Goal: Task Accomplishment & Management: Manage account settings

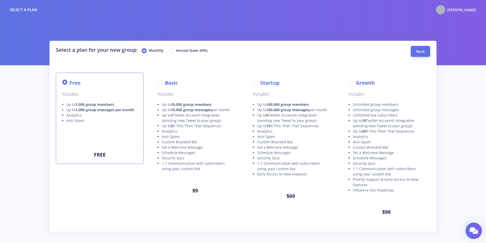
click at [422, 52] on span "Next" at bounding box center [420, 51] width 9 height 5
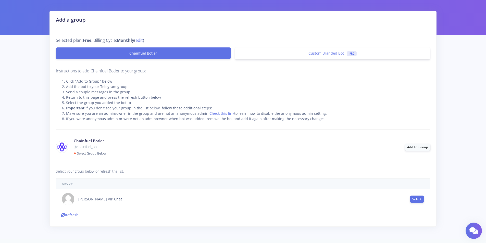
scroll to position [21, 0]
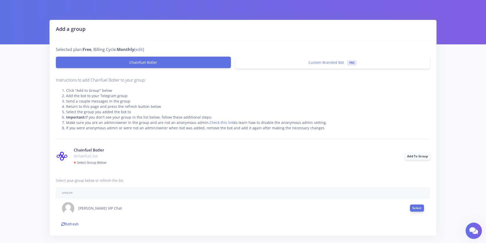
click at [420, 206] on button "Select" at bounding box center [417, 208] width 14 height 7
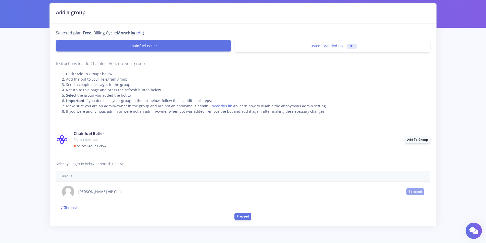
scroll to position [54, 0]
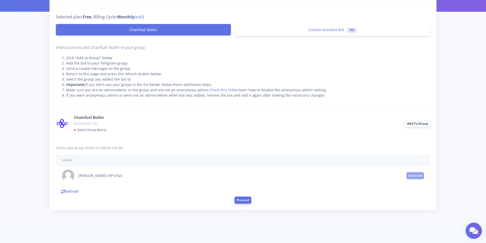
click at [238, 200] on button "Proceed" at bounding box center [243, 200] width 17 height 7
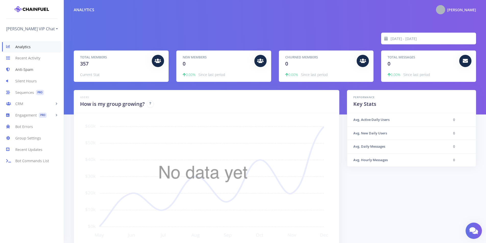
click at [35, 69] on link "Anti-Spam" at bounding box center [32, 69] width 64 height 11
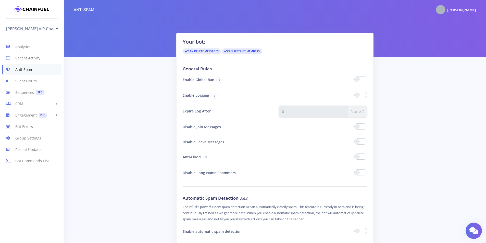
click at [365, 78] on span at bounding box center [360, 79] width 13 height 6
click at [0, 0] on input "checkbox" at bounding box center [0, 0] width 0 height 0
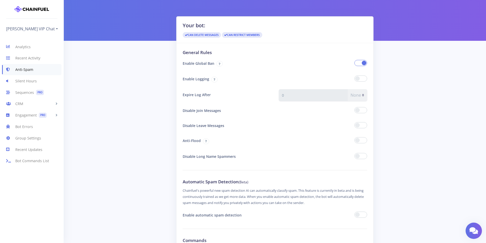
scroll to position [26, 0]
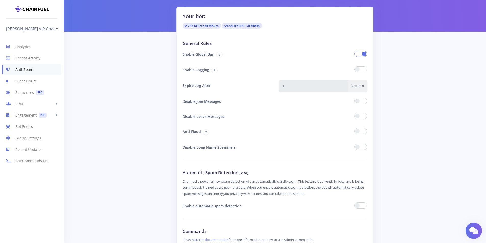
click at [362, 130] on span at bounding box center [360, 131] width 13 height 6
click at [0, 0] on input "checkbox" at bounding box center [0, 0] width 0 height 0
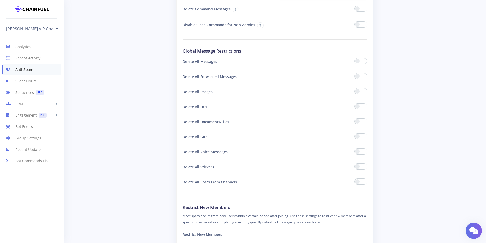
scroll to position [306, 0]
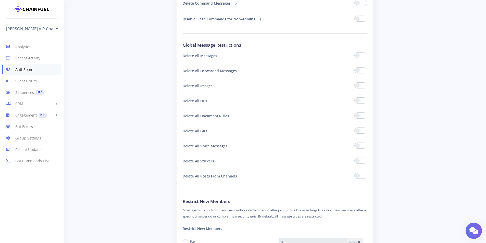
click at [359, 103] on span at bounding box center [360, 100] width 13 height 6
click at [0, 0] on input "checkbox" at bounding box center [0, 0] width 0 height 0
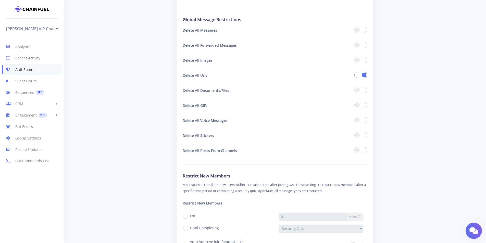
click at [359, 151] on span at bounding box center [360, 150] width 13 height 6
click at [0, 0] on input "checkbox" at bounding box center [0, 0] width 0 height 0
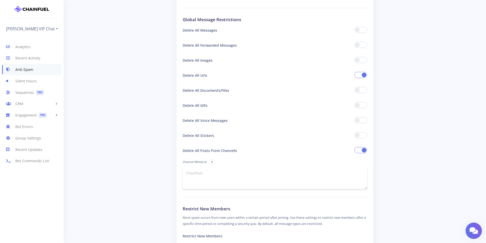
click at [206, 174] on textarea at bounding box center [275, 178] width 185 height 21
click at [363, 149] on span at bounding box center [360, 150] width 13 height 6
click at [0, 0] on input "checkbox" at bounding box center [0, 0] width 0 height 0
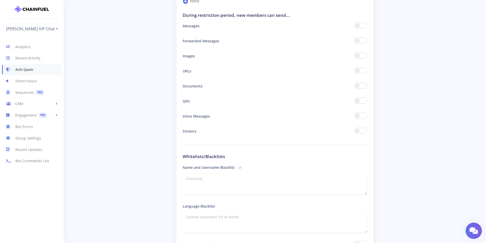
scroll to position [612, 0]
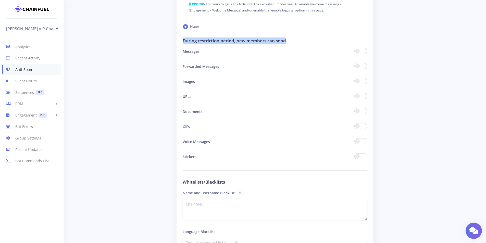
drag, startPoint x: 179, startPoint y: 41, endPoint x: 286, endPoint y: 42, distance: 106.7
click at [264, 42] on h3 "During restriction period, new members can send..." at bounding box center [275, 41] width 185 height 7
click at [360, 51] on span at bounding box center [360, 51] width 13 height 6
click at [0, 0] on input "checkbox" at bounding box center [0, 0] width 0 height 0
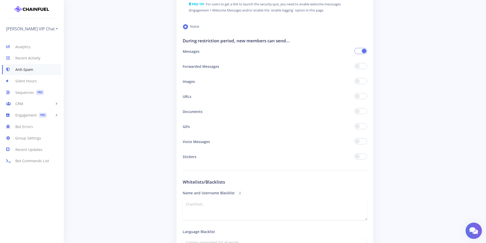
click at [350, 64] on div at bounding box center [323, 66] width 96 height 11
click at [360, 65] on span at bounding box center [360, 66] width 13 height 6
click at [0, 0] on input "checkbox" at bounding box center [0, 0] width 0 height 0
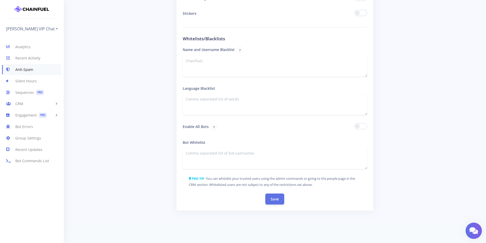
scroll to position [756, 0]
click at [279, 197] on button "Save" at bounding box center [274, 198] width 19 height 11
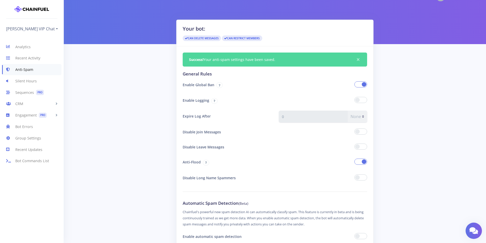
scroll to position [26, 0]
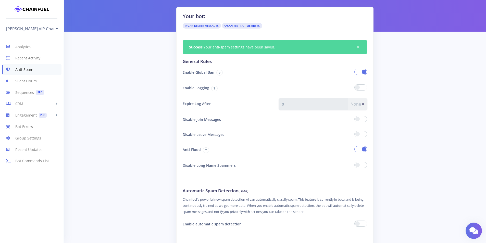
click at [35, 59] on link "Recent Activity" at bounding box center [32, 58] width 64 height 11
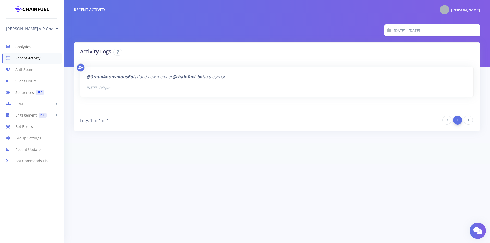
click at [25, 50] on link "Analytics" at bounding box center [32, 46] width 64 height 11
